Goal: Information Seeking & Learning: Learn about a topic

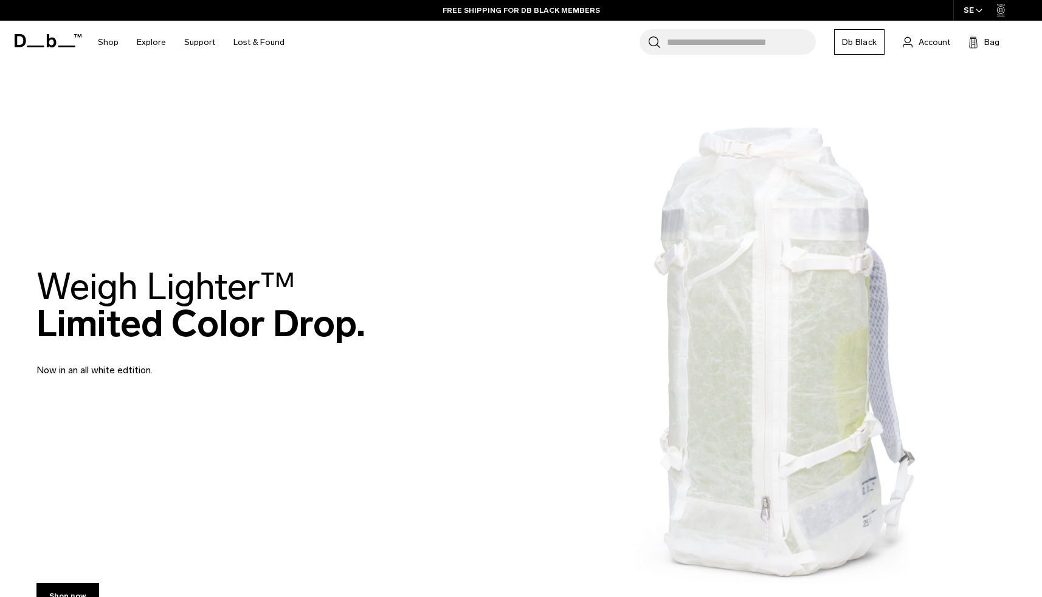
click at [41, 38] on icon at bounding box center [48, 40] width 67 height 13
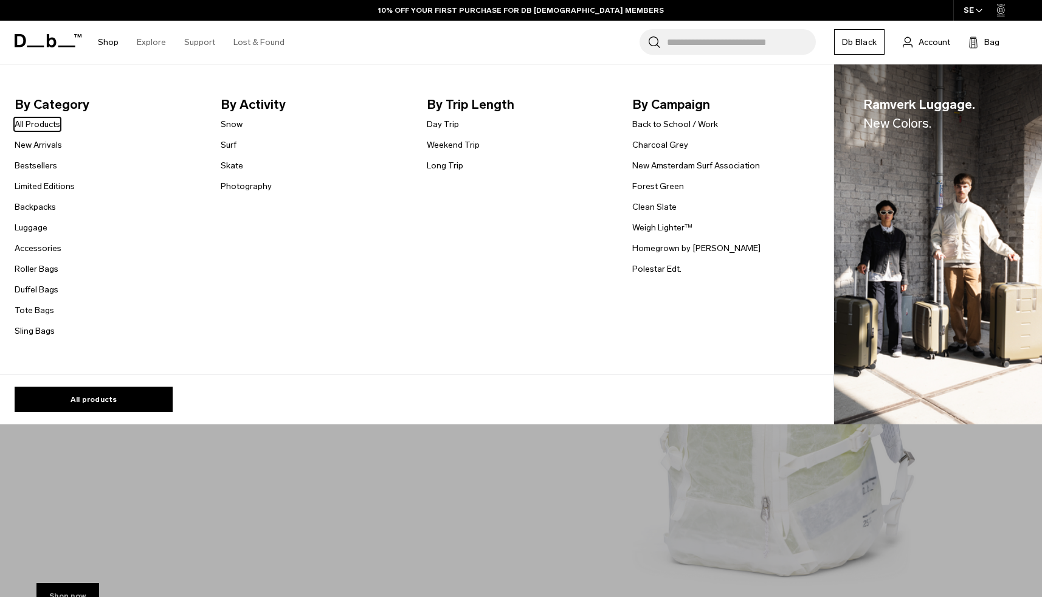
click at [106, 40] on link "Shop" at bounding box center [108, 42] width 21 height 43
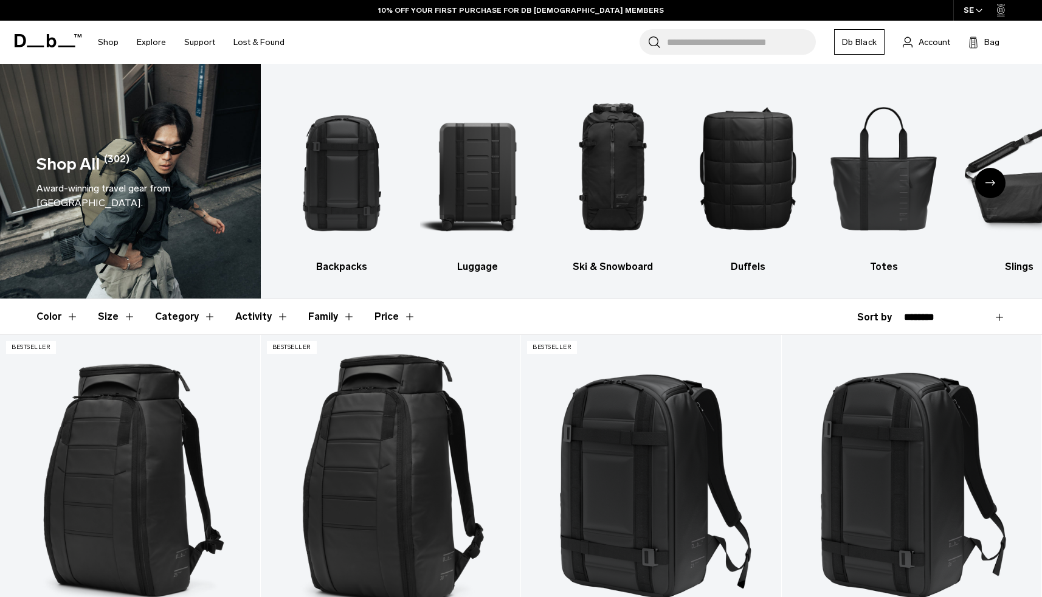
click at [52, 41] on icon at bounding box center [48, 40] width 67 height 13
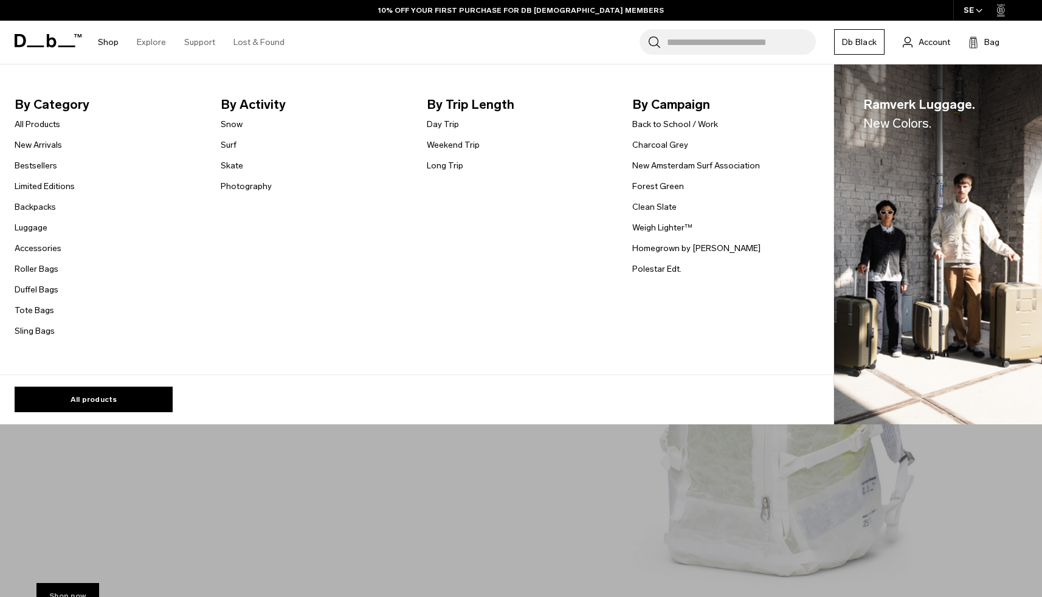
click at [924, 171] on img "Main Navigation" at bounding box center [938, 244] width 208 height 361
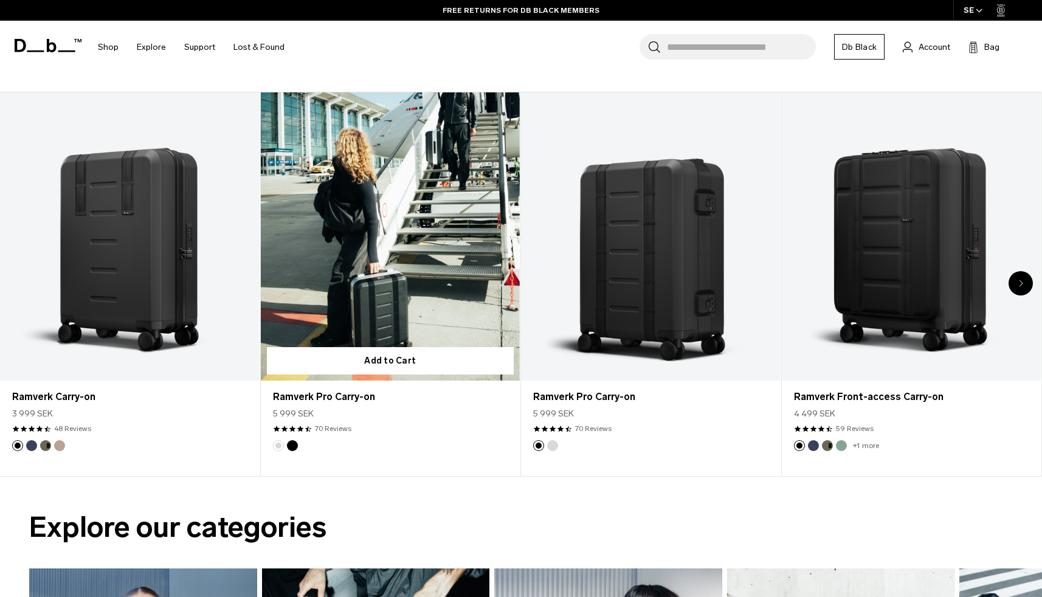
scroll to position [558, 0]
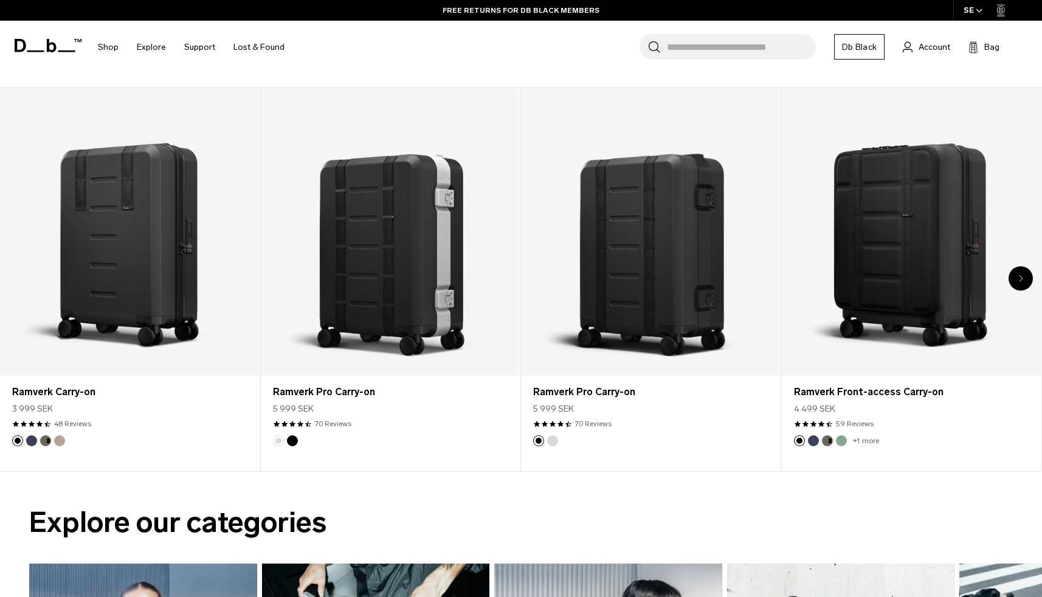
click at [1019, 277] on icon "Next slide" at bounding box center [1021, 278] width 4 height 7
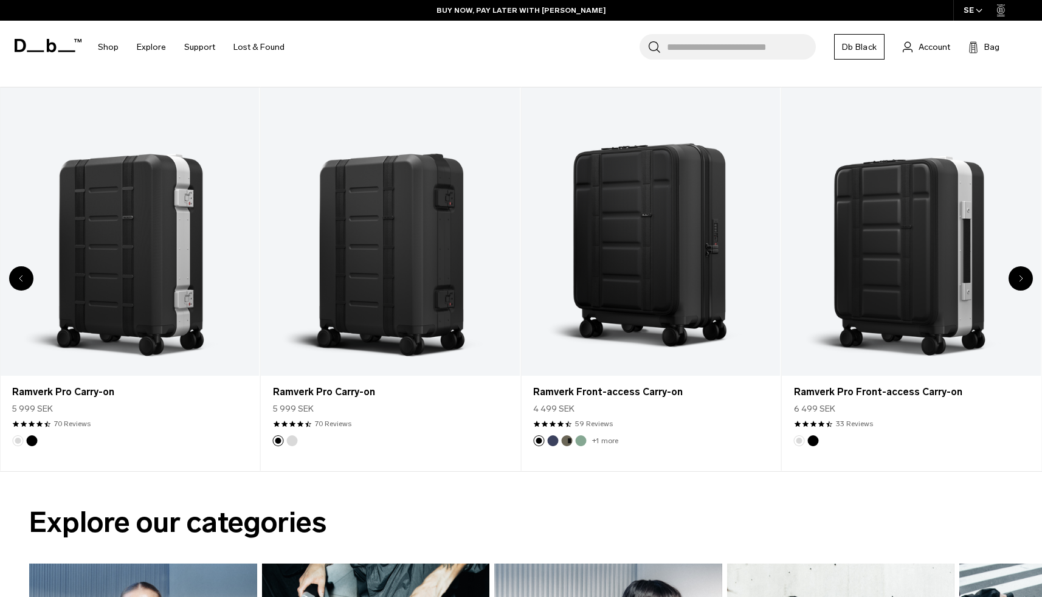
click at [1024, 284] on div "Next slide" at bounding box center [1021, 278] width 24 height 24
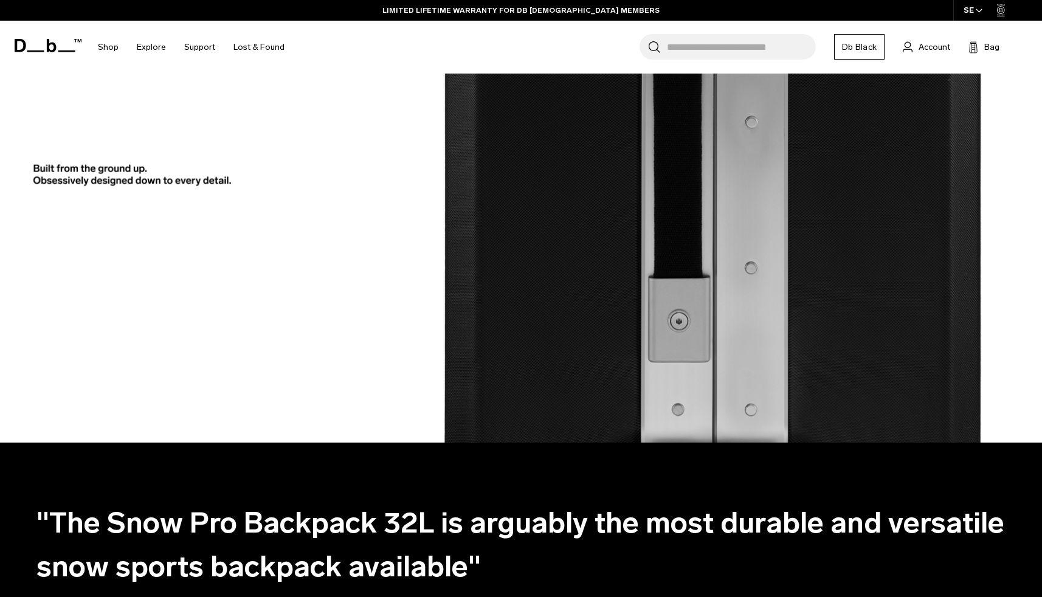
scroll to position [2742, 0]
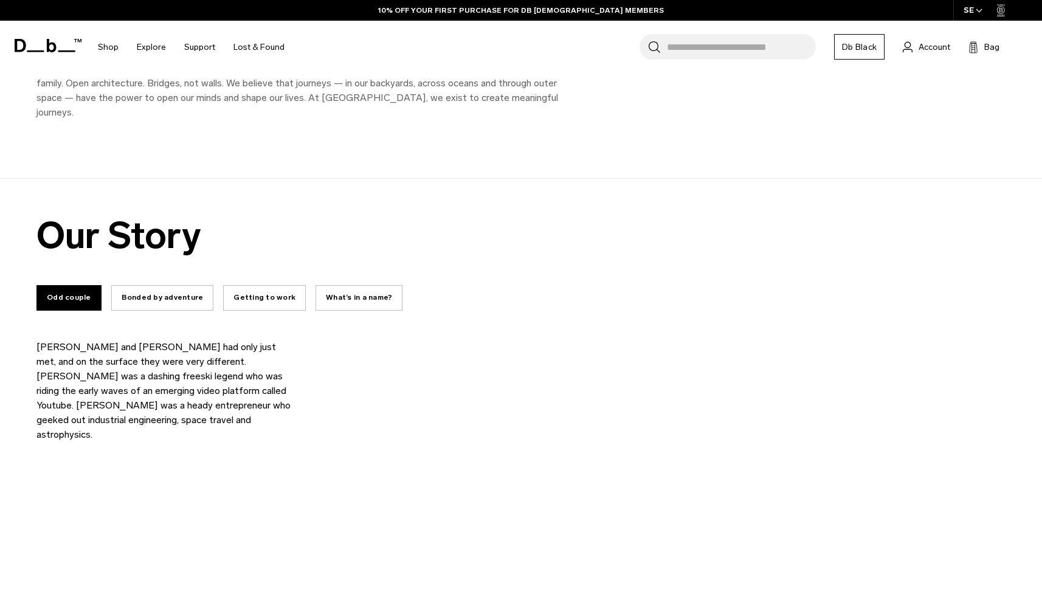
scroll to position [366, 0]
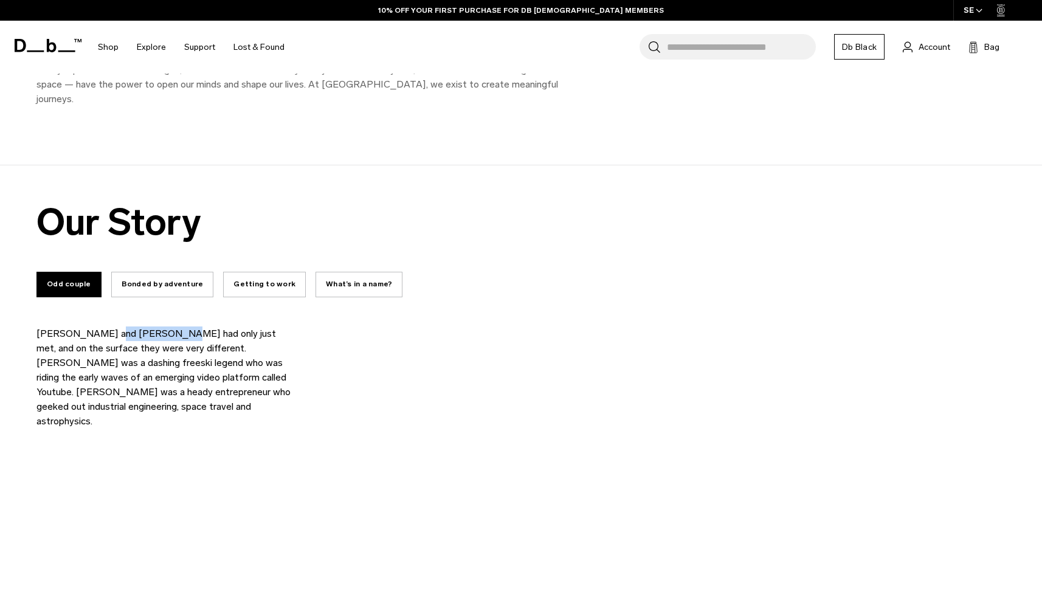
drag, startPoint x: 104, startPoint y: 319, endPoint x: 161, endPoint y: 320, distance: 56.6
click at [161, 327] on p "Jon Olsson and Truls Brataas had only just met, and on the surface they were ve…" at bounding box center [163, 378] width 255 height 102
